Goal: Task Accomplishment & Management: Use online tool/utility

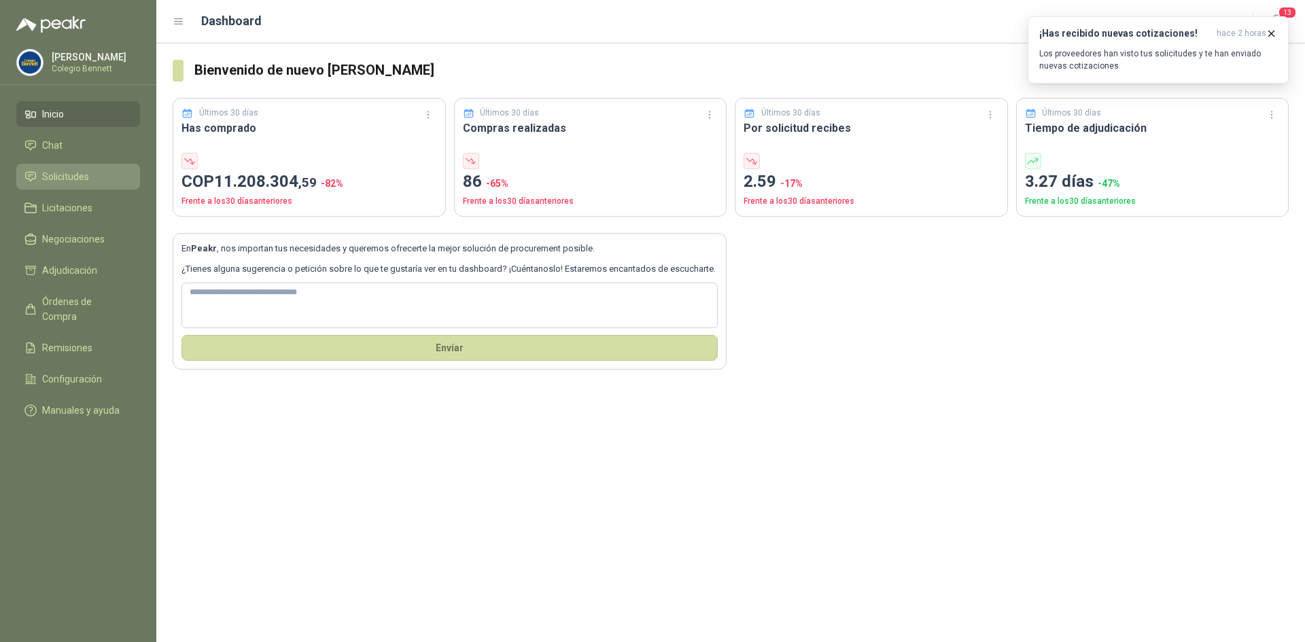
click at [44, 175] on span "Solicitudes" at bounding box center [65, 176] width 47 height 15
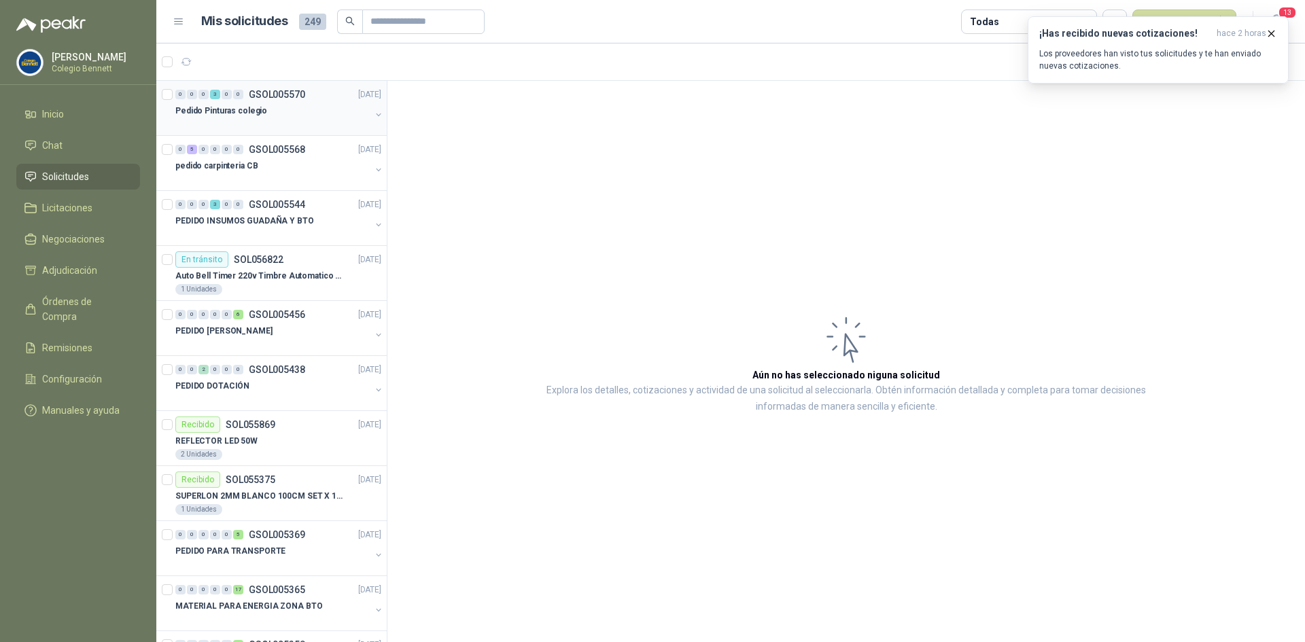
click at [258, 106] on p "Pedido Pinturas colegio" at bounding box center [221, 111] width 92 height 13
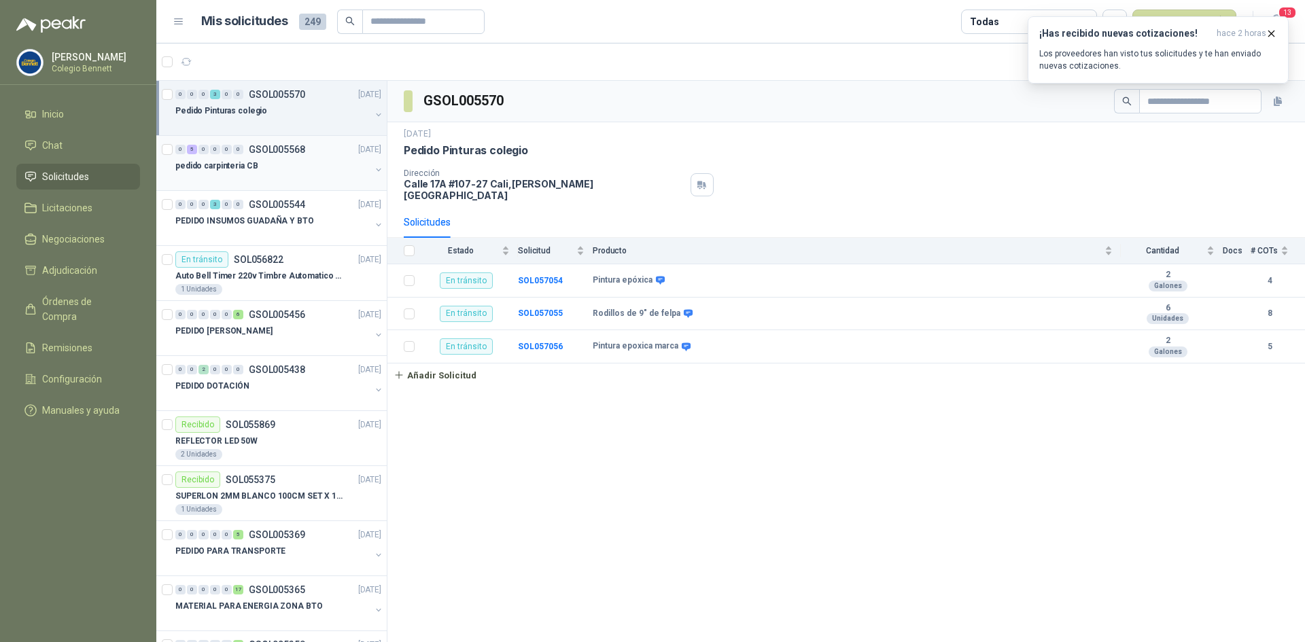
click at [273, 156] on div "0 5 0 0 0 0 GSOL005568 [DATE]" at bounding box center [279, 149] width 209 height 16
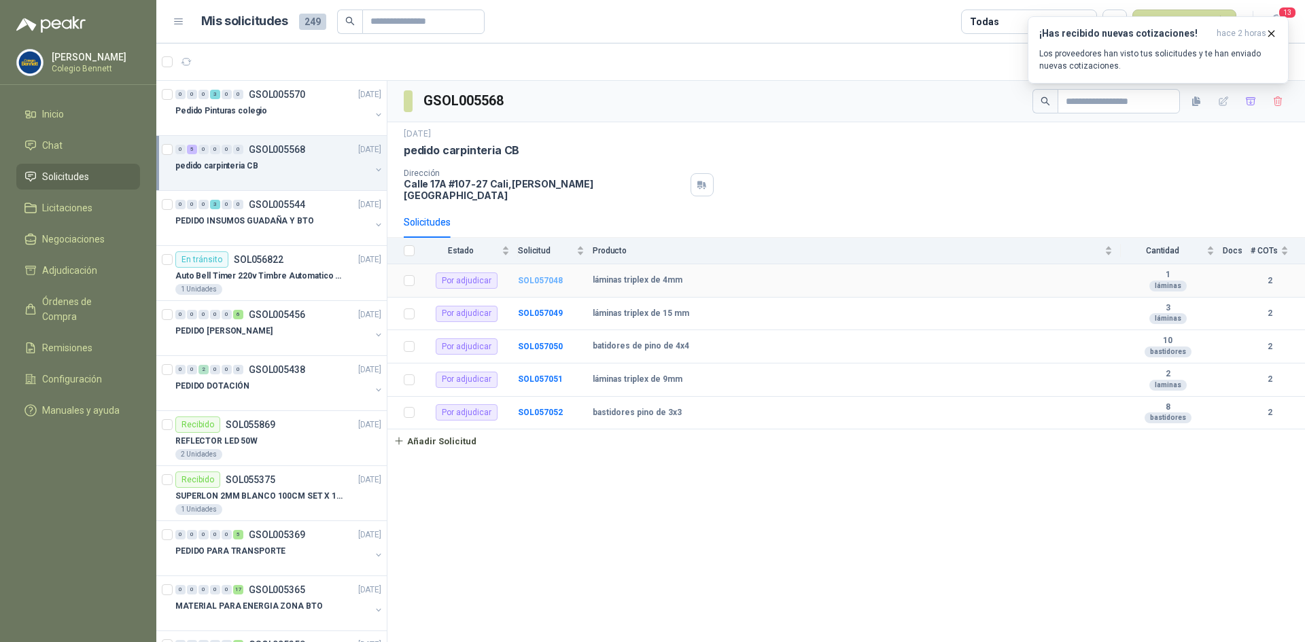
click at [544, 276] on b "SOL057048" at bounding box center [540, 281] width 45 height 10
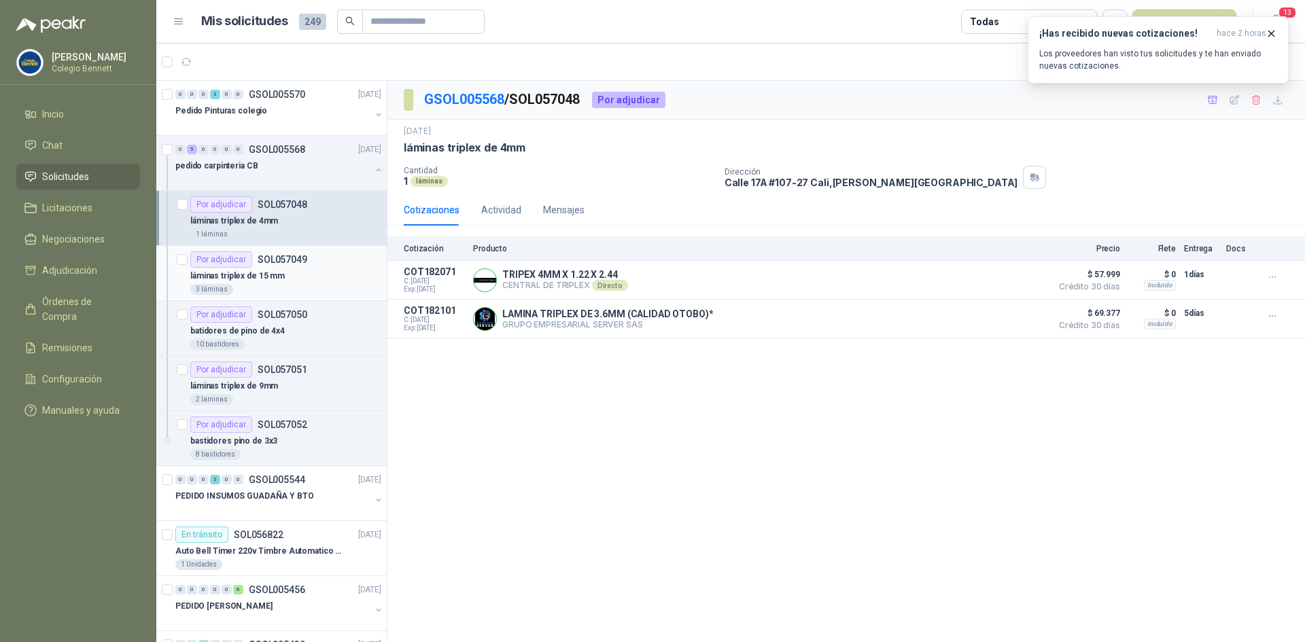
click at [294, 271] on div "láminas triplex de 15 mm" at bounding box center [285, 276] width 191 height 16
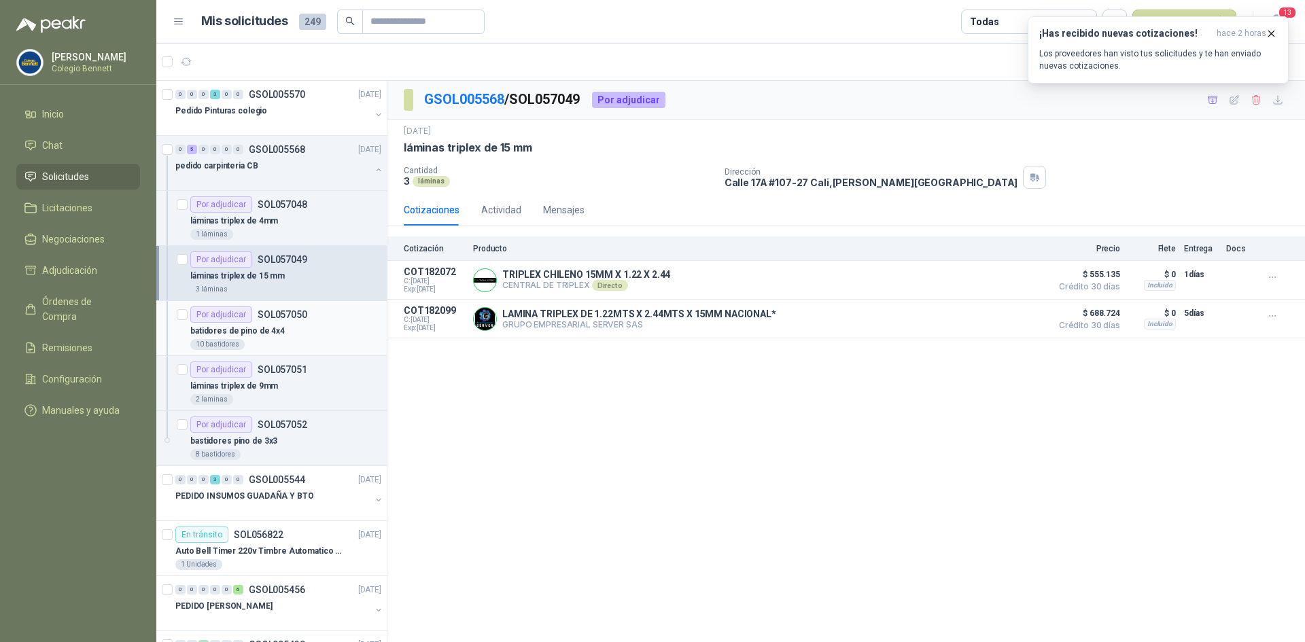
click at [297, 326] on div "batidores de pino de 4x4" at bounding box center [285, 331] width 191 height 16
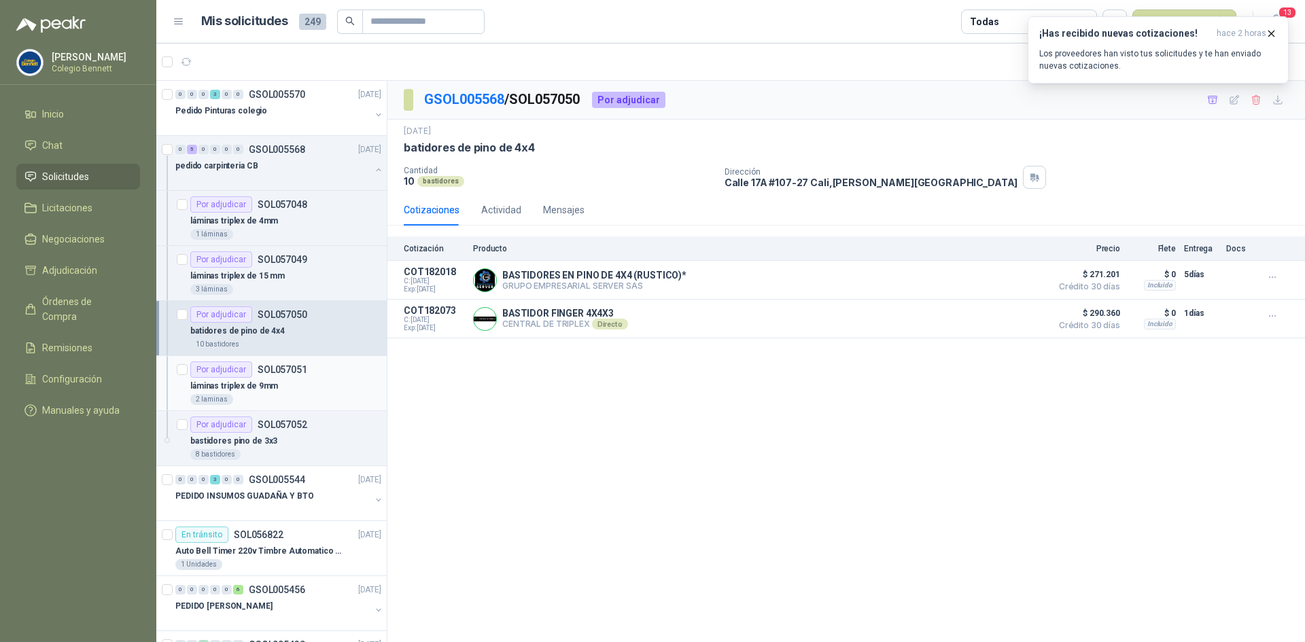
drag, startPoint x: 296, startPoint y: 375, endPoint x: 303, endPoint y: 372, distance: 7.3
click at [298, 374] on p "SOL057051" at bounding box center [283, 370] width 50 height 10
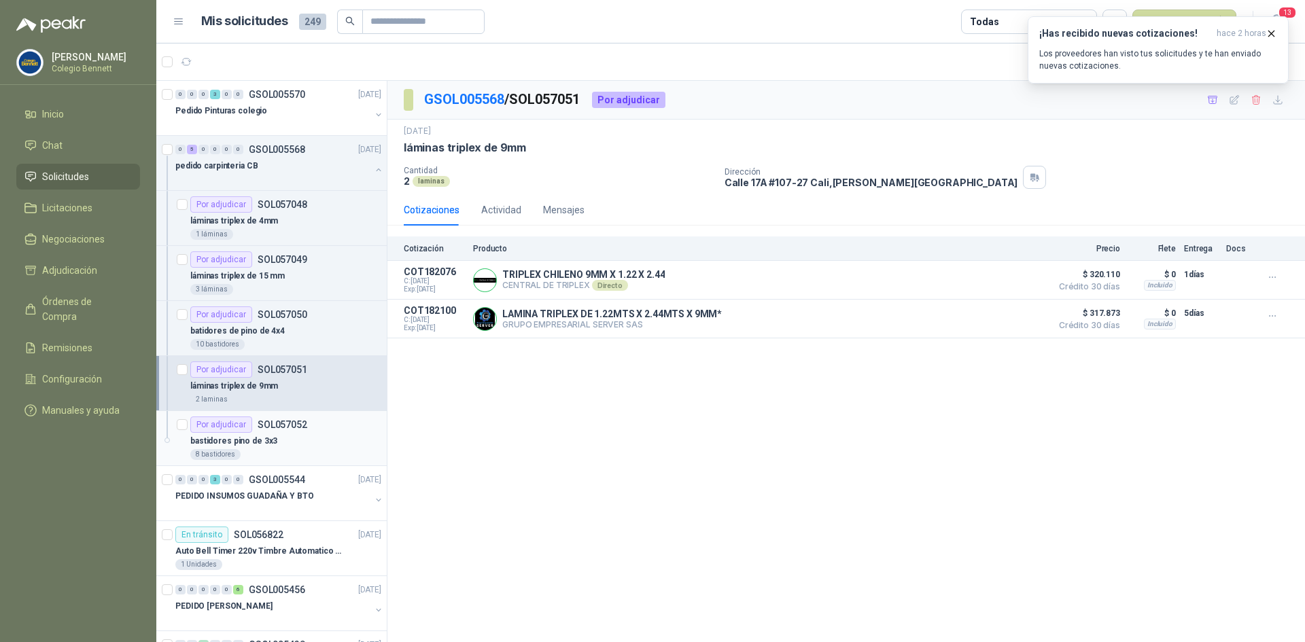
click at [308, 436] on div "bastidores pino de 3x3" at bounding box center [285, 441] width 191 height 16
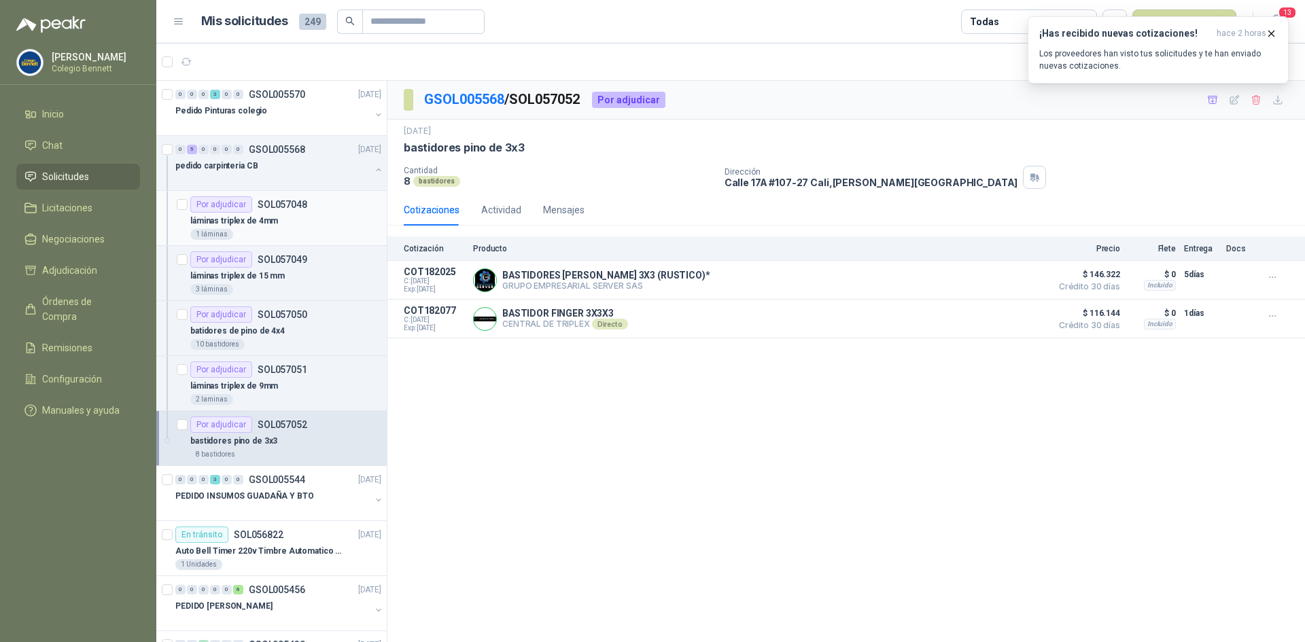
click at [303, 209] on p "SOL057048" at bounding box center [283, 205] width 50 height 10
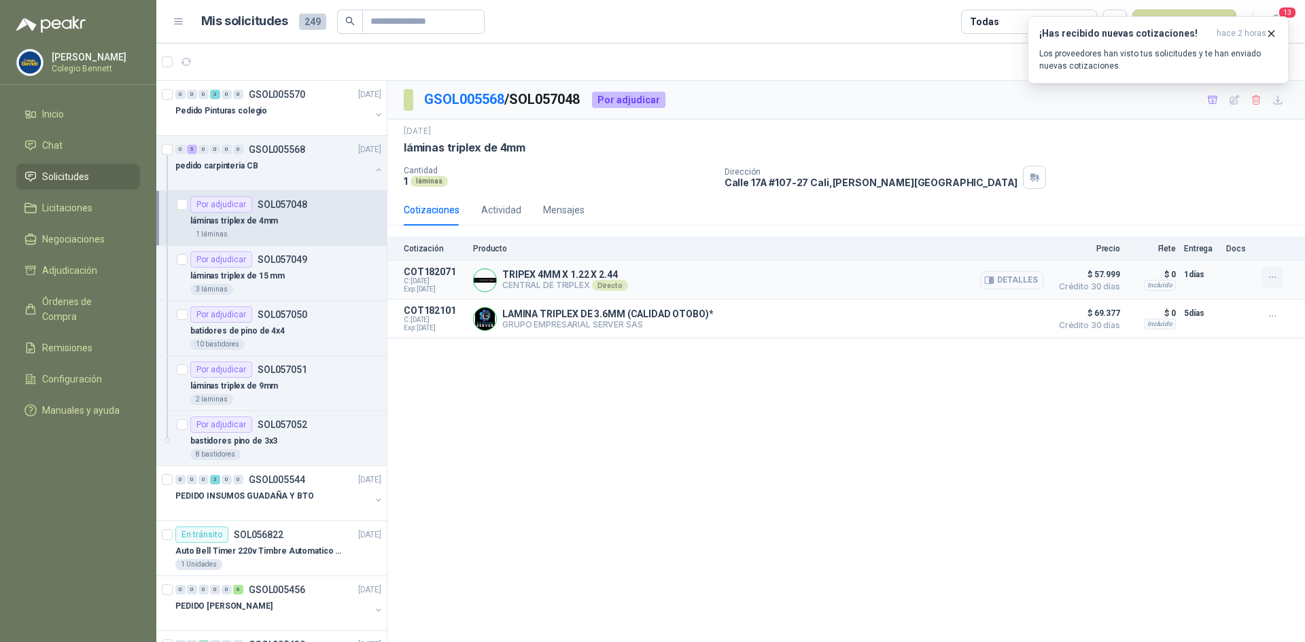
click at [1268, 275] on icon "button" at bounding box center [1273, 278] width 12 height 12
click at [1217, 224] on button "Añadir" at bounding box center [1245, 223] width 109 height 22
click at [292, 264] on p "SOL057049" at bounding box center [283, 260] width 50 height 10
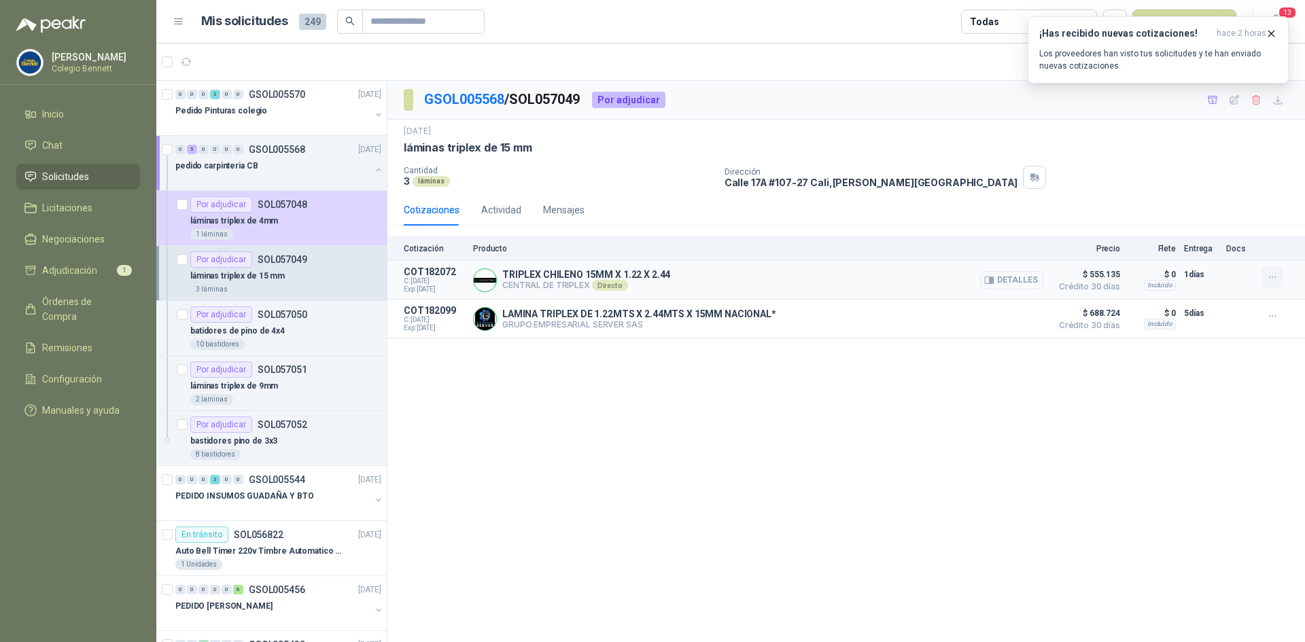
click at [1276, 279] on icon "button" at bounding box center [1273, 278] width 12 height 12
click at [1248, 218] on button "Añadir" at bounding box center [1245, 223] width 109 height 22
click at [321, 325] on div "batidores de pino de 4x4" at bounding box center [285, 331] width 191 height 16
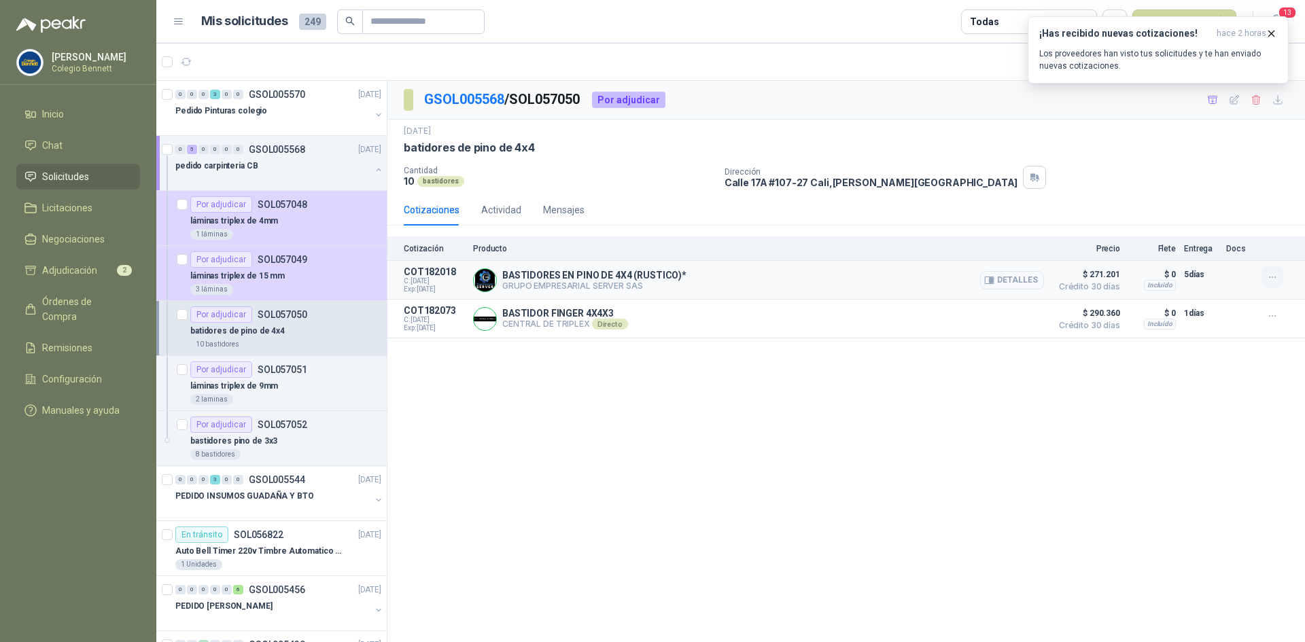
click at [1278, 276] on icon "button" at bounding box center [1273, 278] width 12 height 12
click at [1225, 219] on button "Añadir" at bounding box center [1245, 223] width 109 height 22
click at [291, 379] on div "láminas triplex de 9mm" at bounding box center [285, 386] width 191 height 16
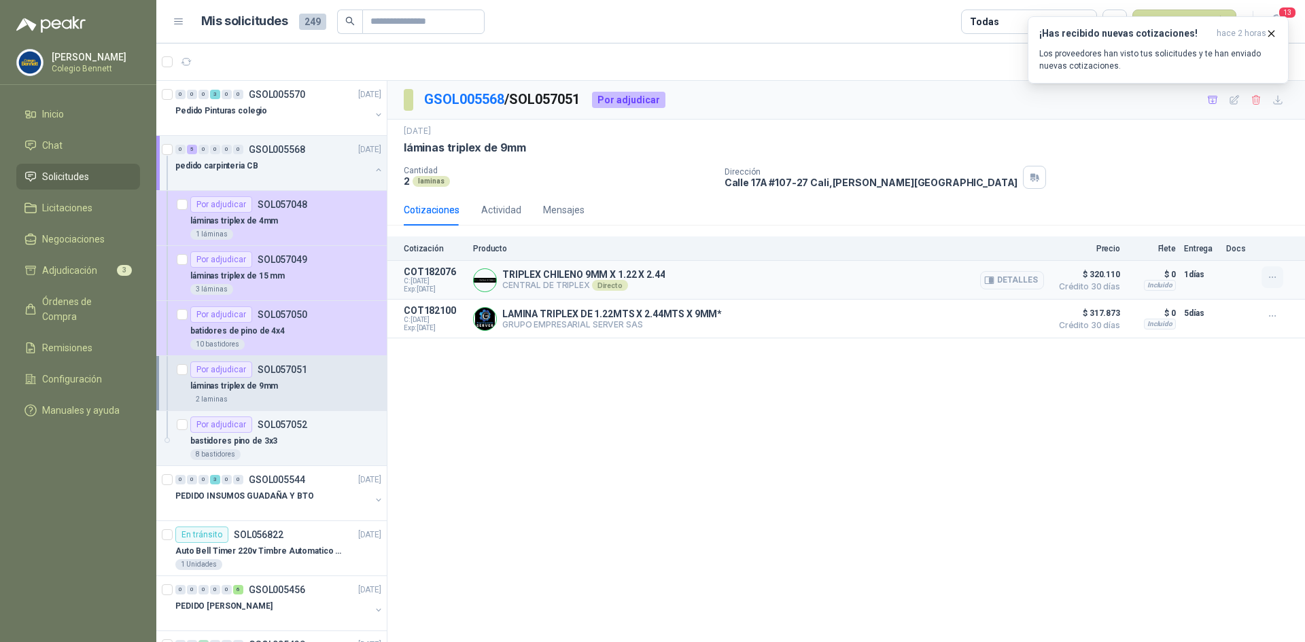
click at [1270, 277] on icon "button" at bounding box center [1273, 278] width 12 height 12
click at [1208, 218] on button "Añadir" at bounding box center [1245, 223] width 109 height 22
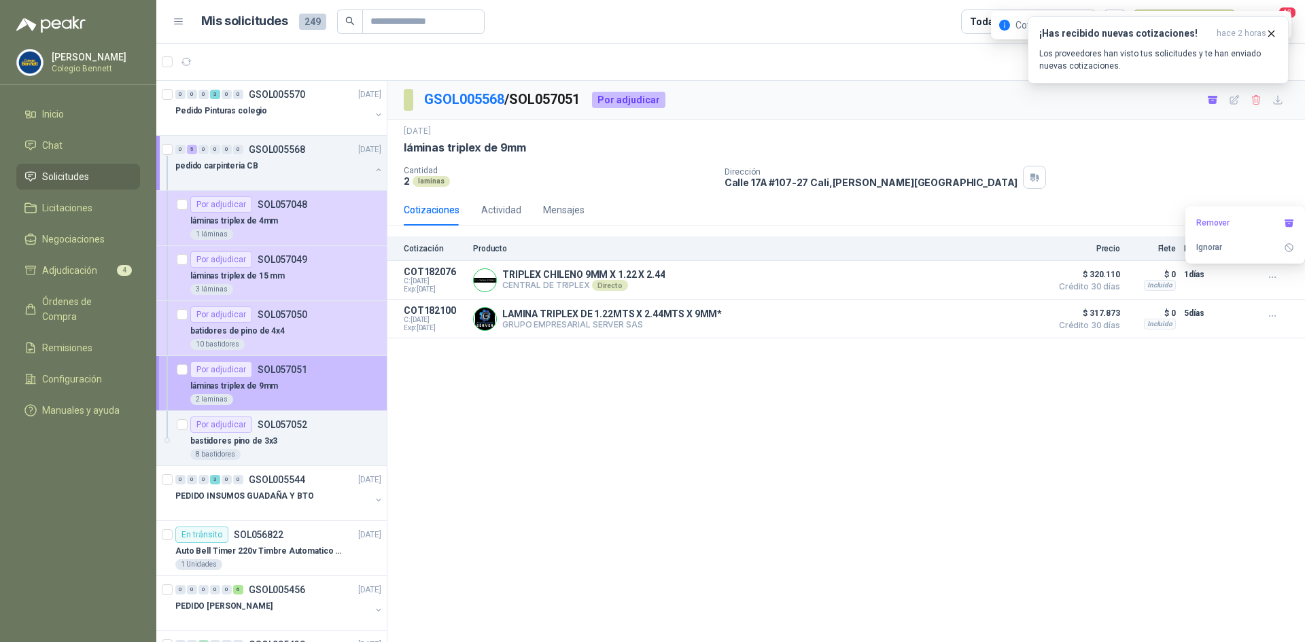
click at [324, 380] on div "láminas triplex de 9mm" at bounding box center [285, 386] width 191 height 16
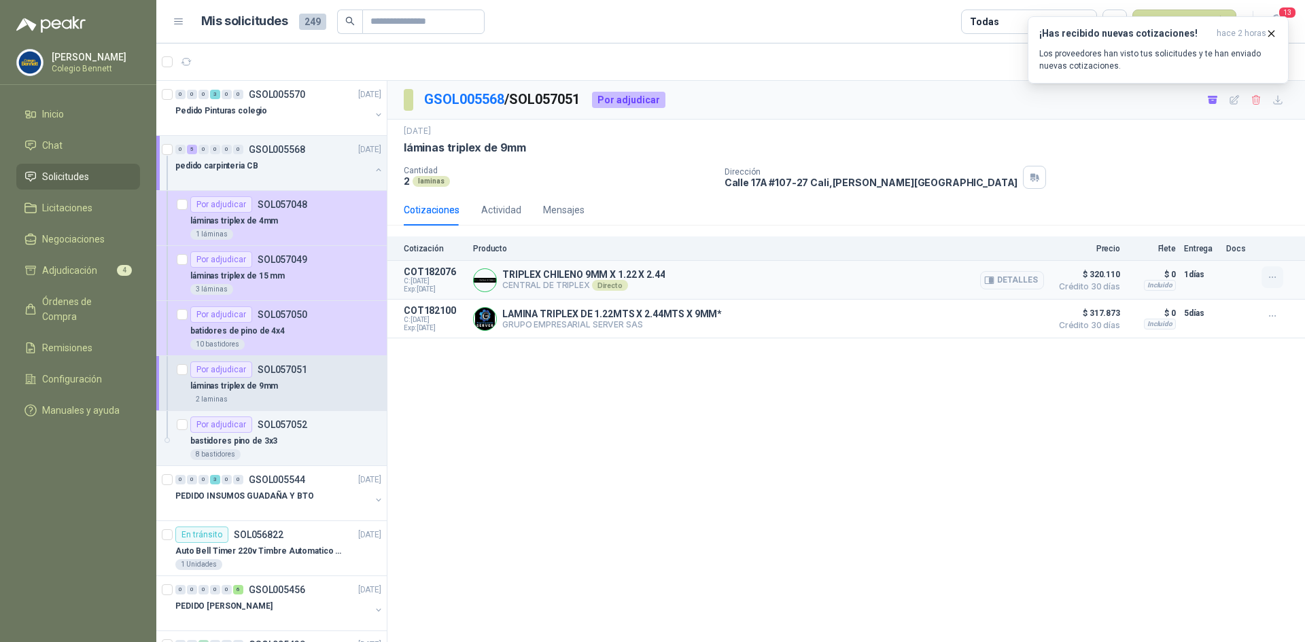
click at [1276, 272] on icon "button" at bounding box center [1273, 278] width 12 height 12
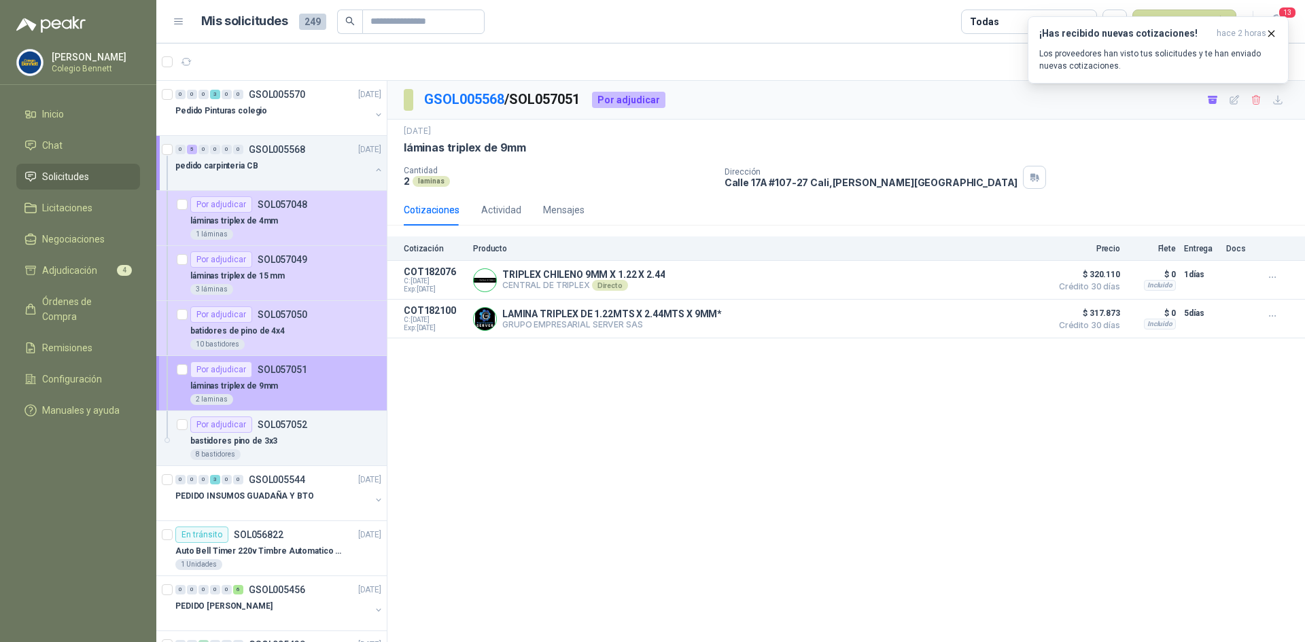
click at [321, 384] on div "láminas triplex de 9mm" at bounding box center [285, 386] width 191 height 16
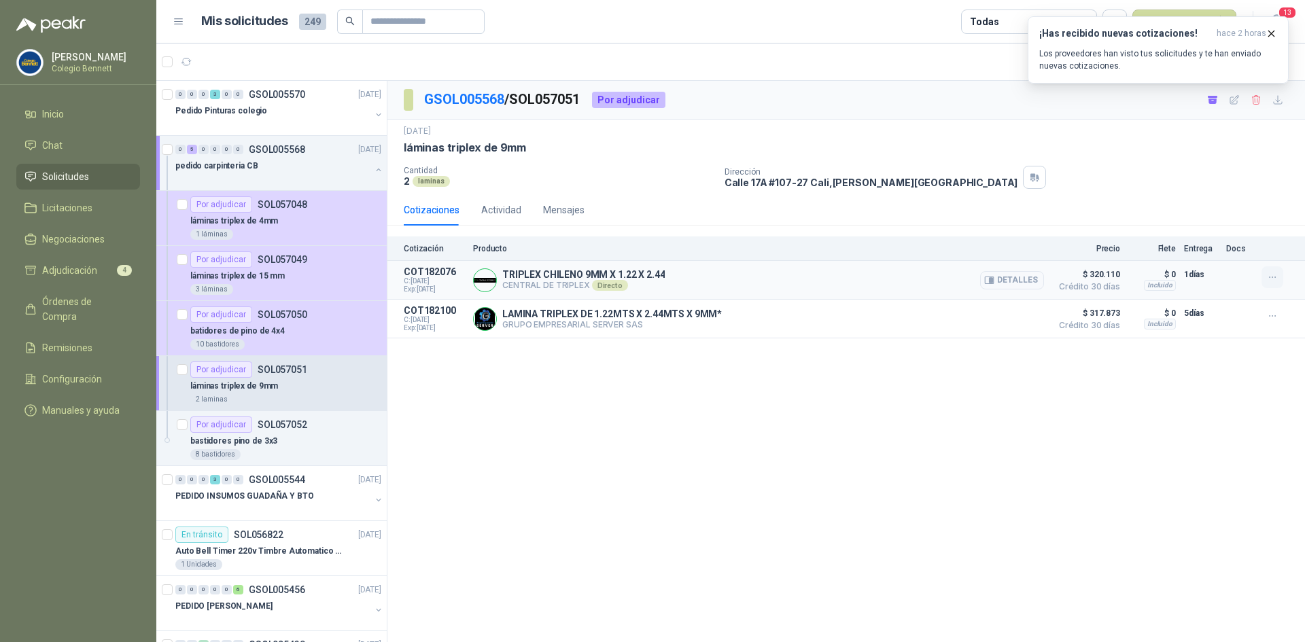
click at [1276, 277] on icon "button" at bounding box center [1273, 278] width 12 height 12
click at [272, 434] on div "bastidores pino de 3x3" at bounding box center [285, 441] width 191 height 16
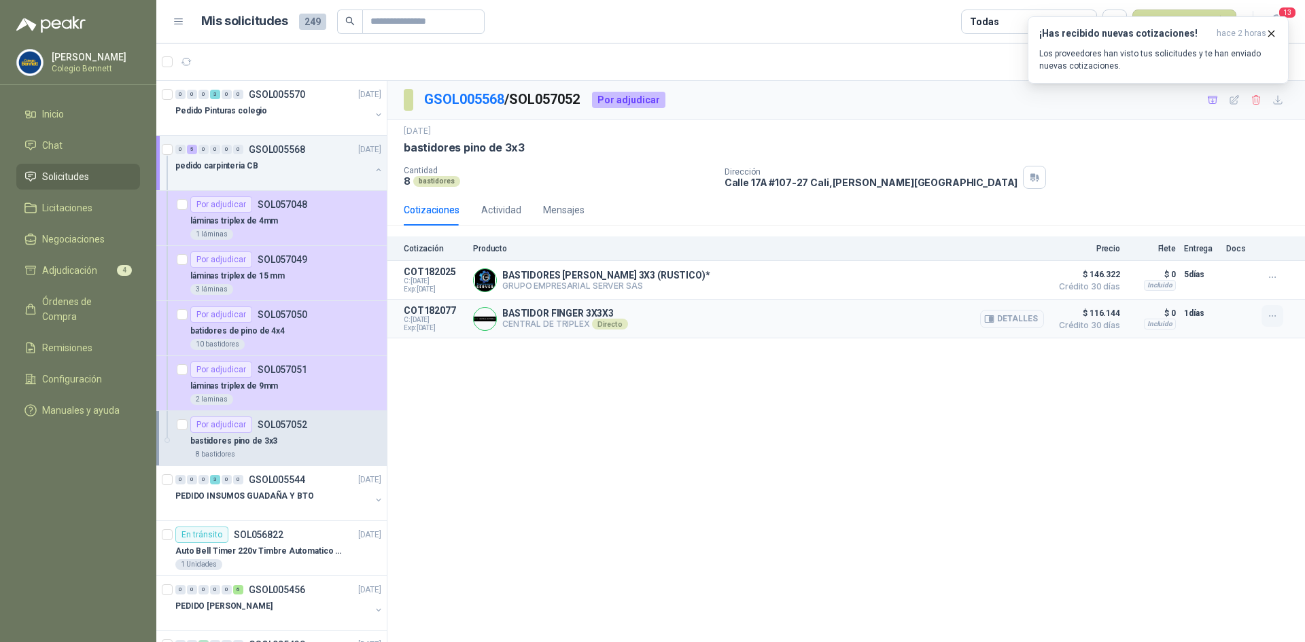
click at [1274, 317] on icon "button" at bounding box center [1273, 317] width 12 height 12
click at [1251, 260] on button "Añadir" at bounding box center [1245, 262] width 109 height 22
click at [60, 264] on span "Adjudicación" at bounding box center [69, 270] width 55 height 15
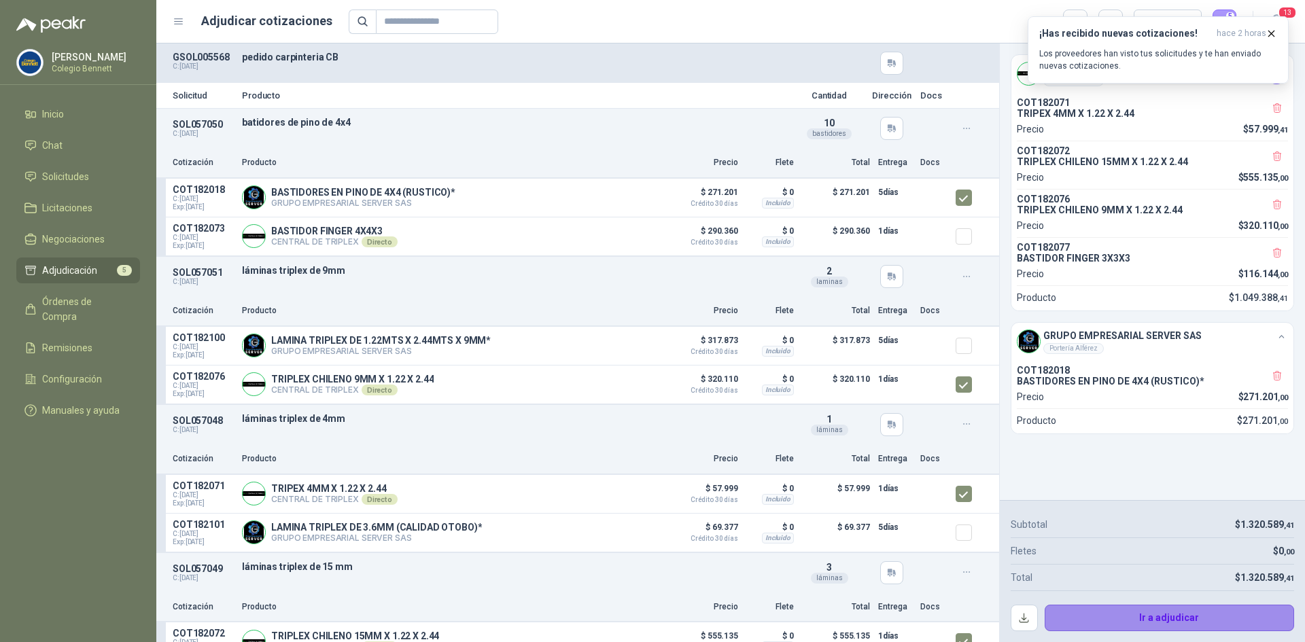
click at [1196, 621] on button "Ir a adjudicar" at bounding box center [1170, 618] width 250 height 27
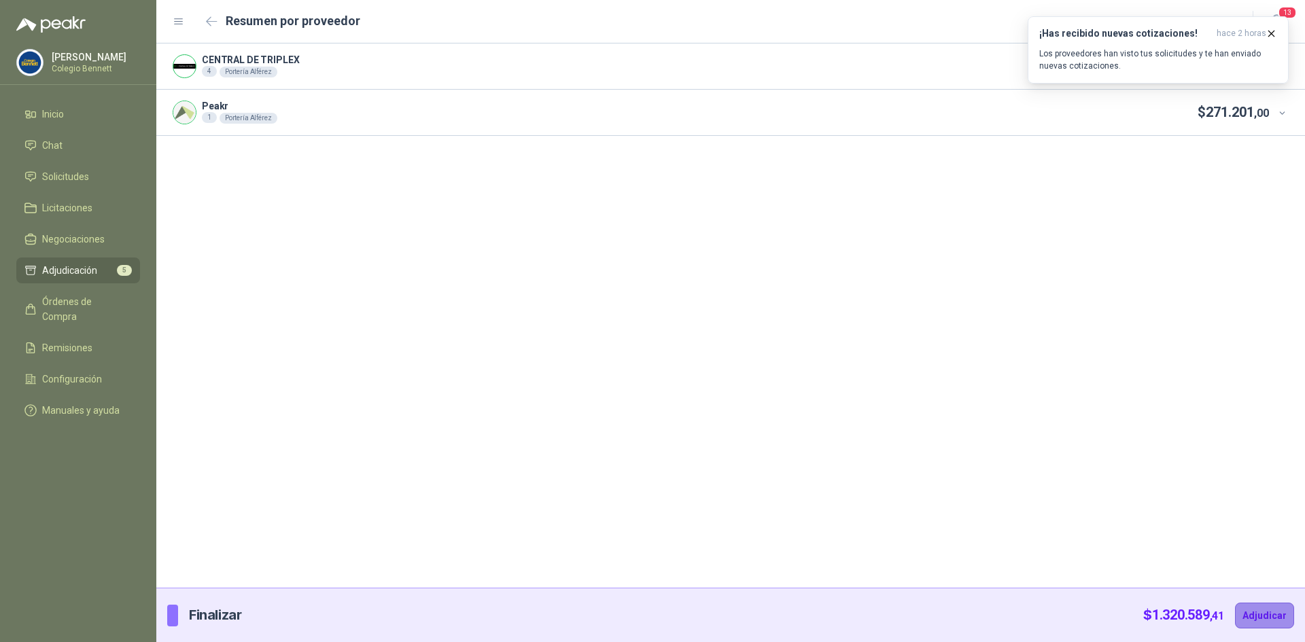
click at [1266, 617] on button "Adjudicar" at bounding box center [1264, 616] width 59 height 26
